Goal: Communication & Community: Answer question/provide support

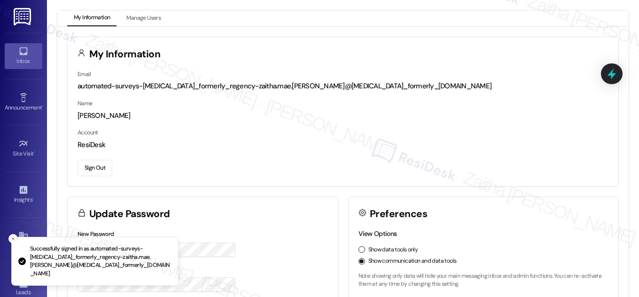
click at [19, 52] on icon at bounding box center [23, 51] width 8 height 8
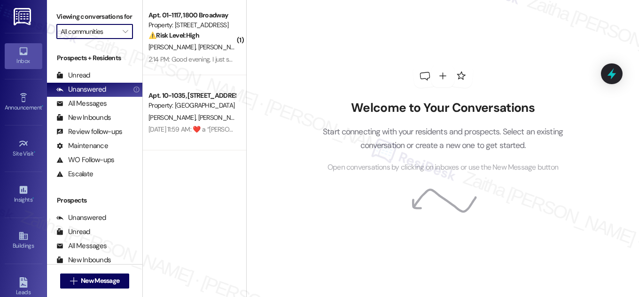
click at [109, 39] on input "All communities" at bounding box center [89, 31] width 57 height 15
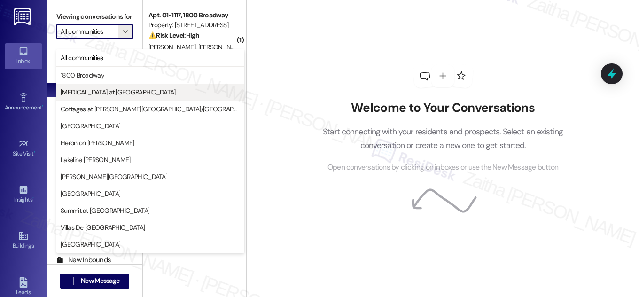
click at [108, 90] on span "[MEDICAL_DATA] at [GEOGRAPHIC_DATA]" at bounding box center [118, 91] width 115 height 9
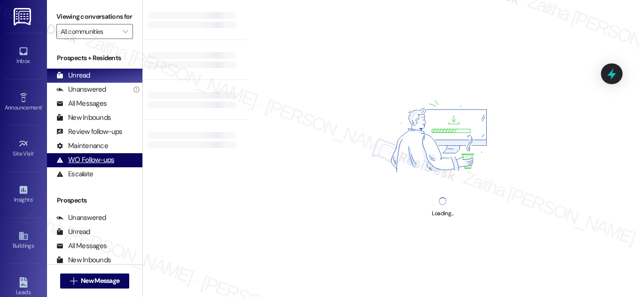
type input "[MEDICAL_DATA] at [GEOGRAPHIC_DATA]"
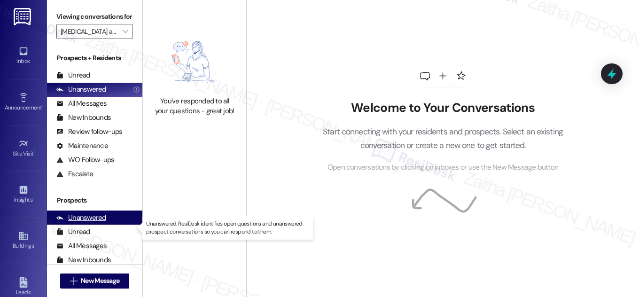
click at [95, 223] on div "Unanswered" at bounding box center [81, 218] width 50 height 10
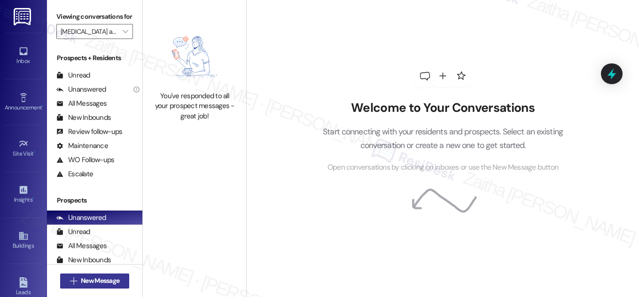
click at [91, 287] on button " New Message" at bounding box center [95, 281] width 70 height 15
